Goal: Consume media (video, audio)

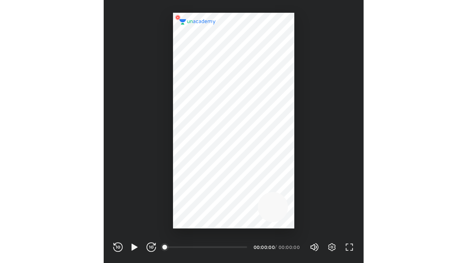
scroll to position [202, 199]
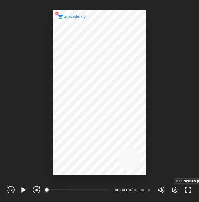
click at [189, 190] on icon "button" at bounding box center [188, 189] width 7 height 7
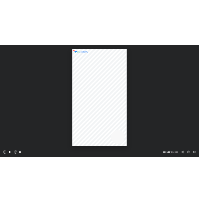
scroll to position [263, 467]
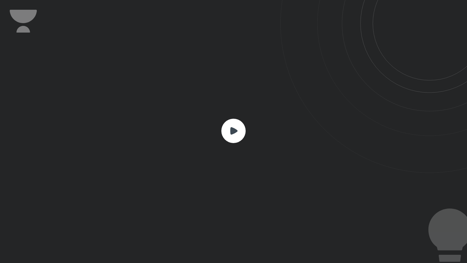
click at [199, 134] on rect at bounding box center [233, 131] width 24 height 24
click at [199, 140] on rect at bounding box center [233, 131] width 24 height 24
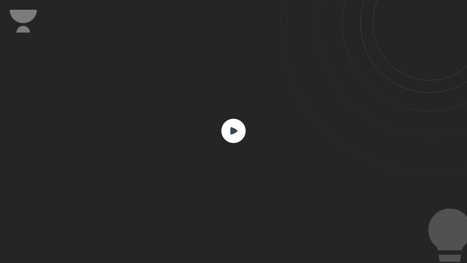
click at [199, 140] on rect at bounding box center [233, 131] width 24 height 24
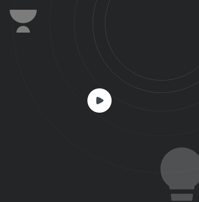
scroll to position [202, 199]
click at [95, 94] on rect at bounding box center [100, 100] width 24 height 24
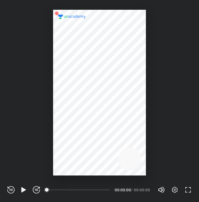
scroll to position [202, 199]
click at [24, 189] on icon "button" at bounding box center [23, 189] width 5 height 5
